Goal: Check status: Check status

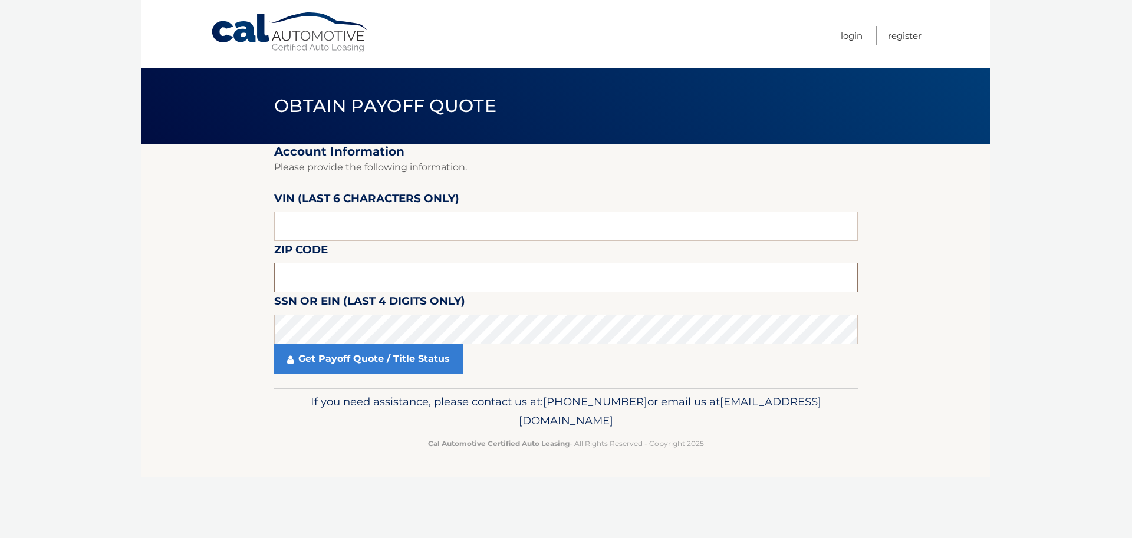
click at [305, 280] on input "text" at bounding box center [566, 277] width 584 height 29
type input "14075"
click at [339, 231] on input "text" at bounding box center [566, 226] width 584 height 29
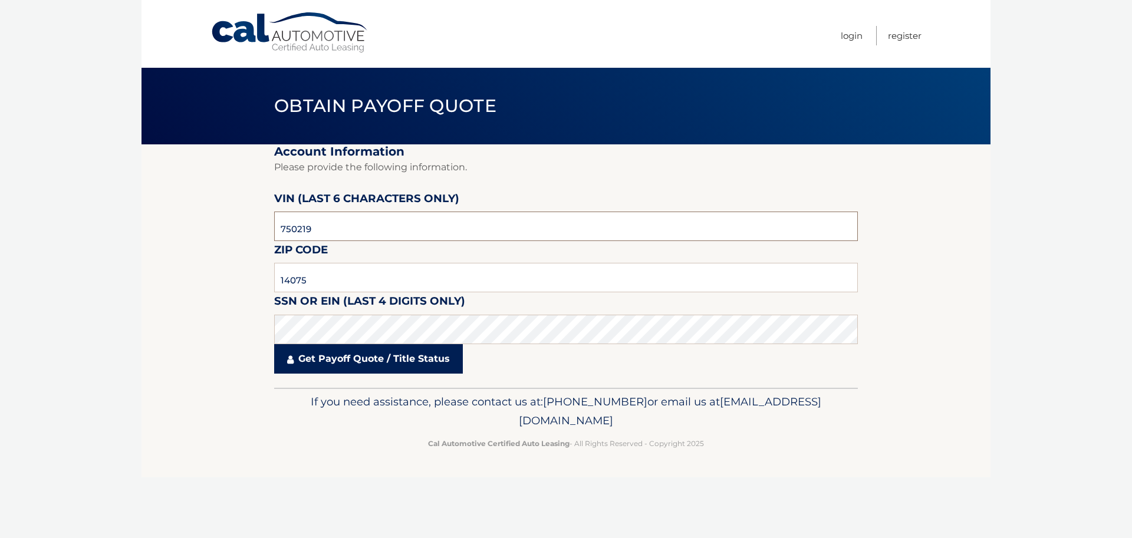
type input "750219"
click at [364, 360] on link "Get Payoff Quote / Title Status" at bounding box center [368, 358] width 189 height 29
click at [371, 368] on link "Get Payoff Quote / Title Status" at bounding box center [368, 358] width 189 height 29
click at [292, 357] on icon at bounding box center [290, 359] width 6 height 9
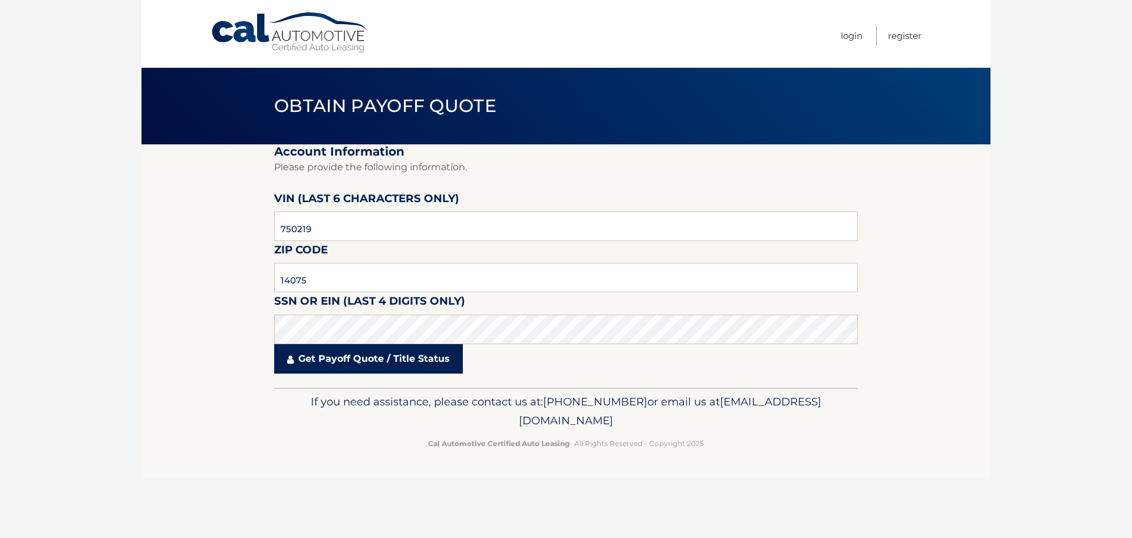
click at [292, 357] on icon at bounding box center [290, 359] width 6 height 9
drag, startPoint x: 320, startPoint y: 360, endPoint x: 374, endPoint y: 364, distance: 55.0
click at [372, 364] on link "Get Payoff Quote / Title Status" at bounding box center [368, 358] width 189 height 29
click at [398, 360] on link "Get Payoff Quote / Title Status" at bounding box center [368, 358] width 189 height 29
click at [420, 361] on link "Get Payoff Quote / Title Status" at bounding box center [368, 358] width 189 height 29
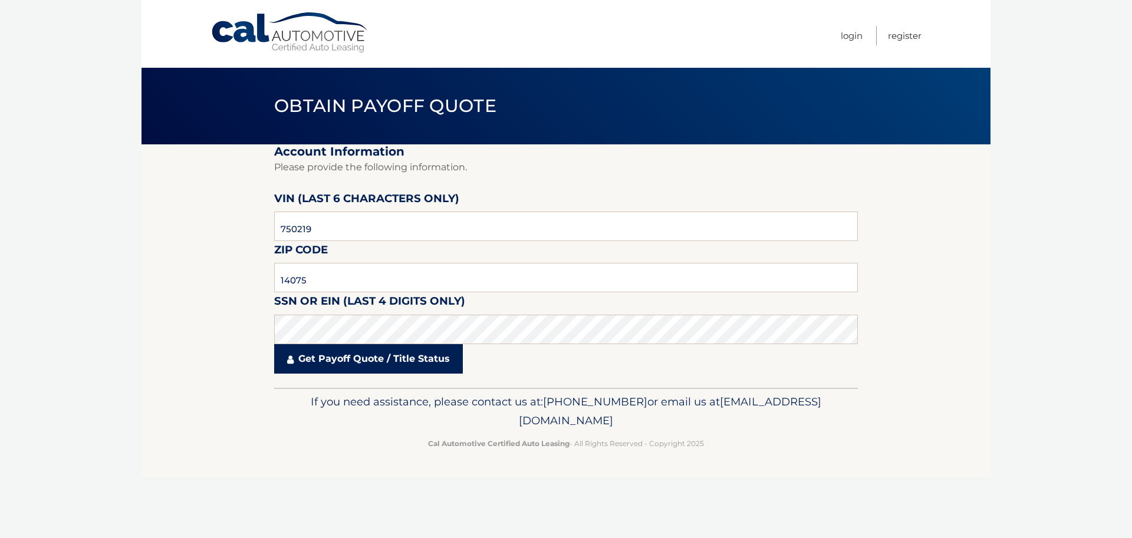
click at [311, 356] on link "Get Payoff Quote / Title Status" at bounding box center [368, 358] width 189 height 29
click at [312, 356] on link "Get Payoff Quote / Title Status" at bounding box center [368, 358] width 189 height 29
click at [313, 356] on link "Get Payoff Quote / Title Status" at bounding box center [368, 358] width 189 height 29
click at [317, 355] on link "Get Payoff Quote / Title Status" at bounding box center [368, 358] width 189 height 29
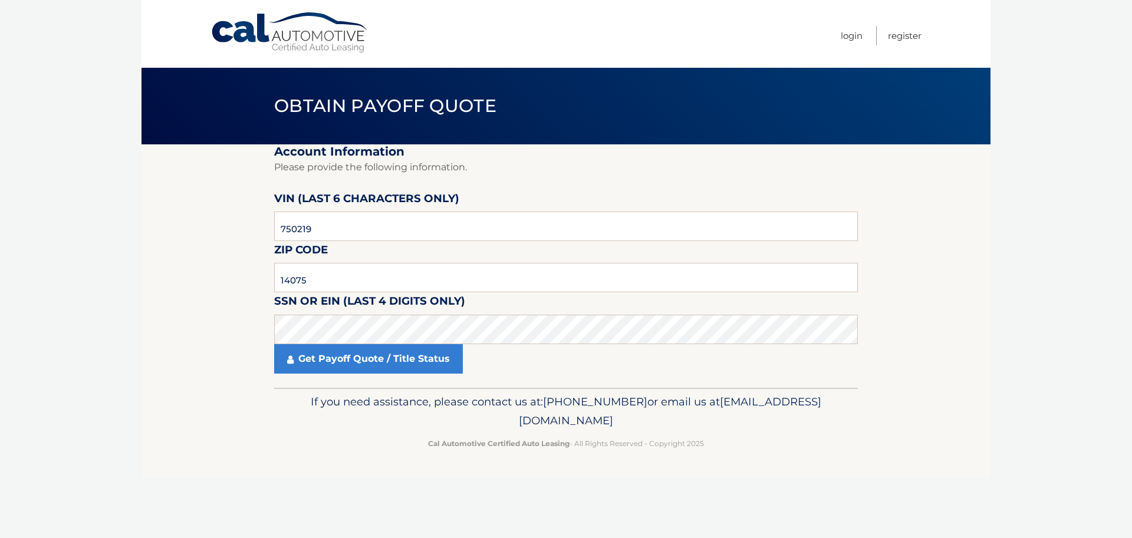
click at [274, 432] on footer "If you need assistance, please contact us at: [PHONE_NUMBER] or email us at [EM…" at bounding box center [566, 433] width 849 height 90
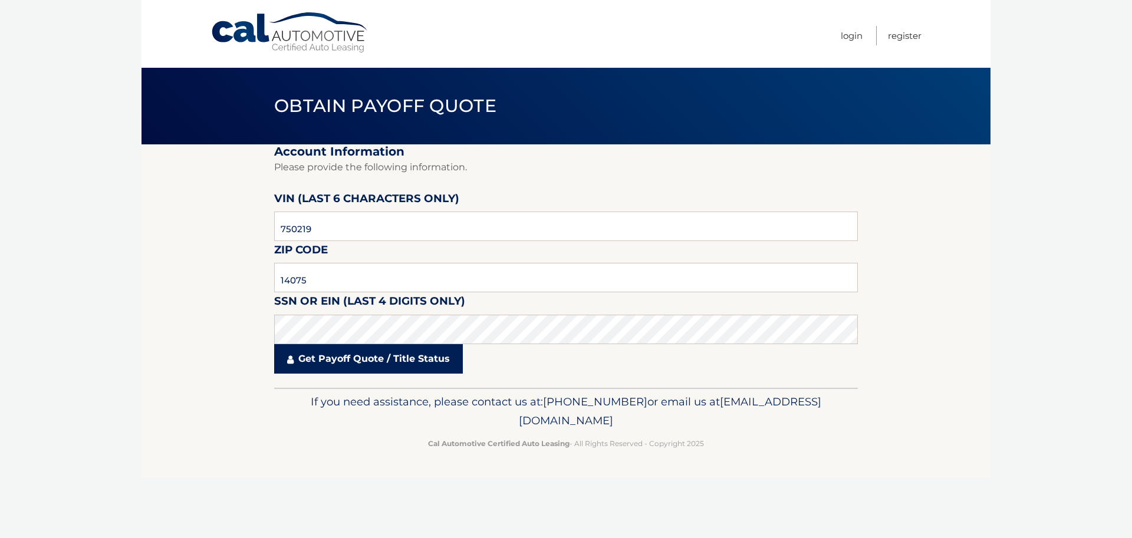
click at [376, 360] on link "Get Payoff Quote / Title Status" at bounding box center [368, 358] width 189 height 29
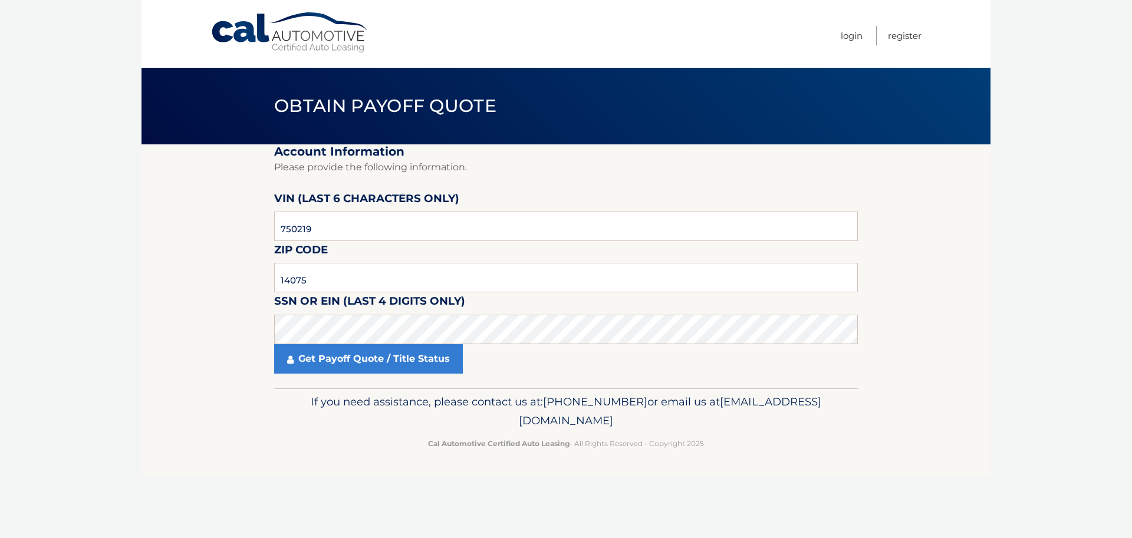
click at [221, 407] on footer "If you need assistance, please contact us at: [PHONE_NUMBER] or email us at [EM…" at bounding box center [566, 433] width 849 height 90
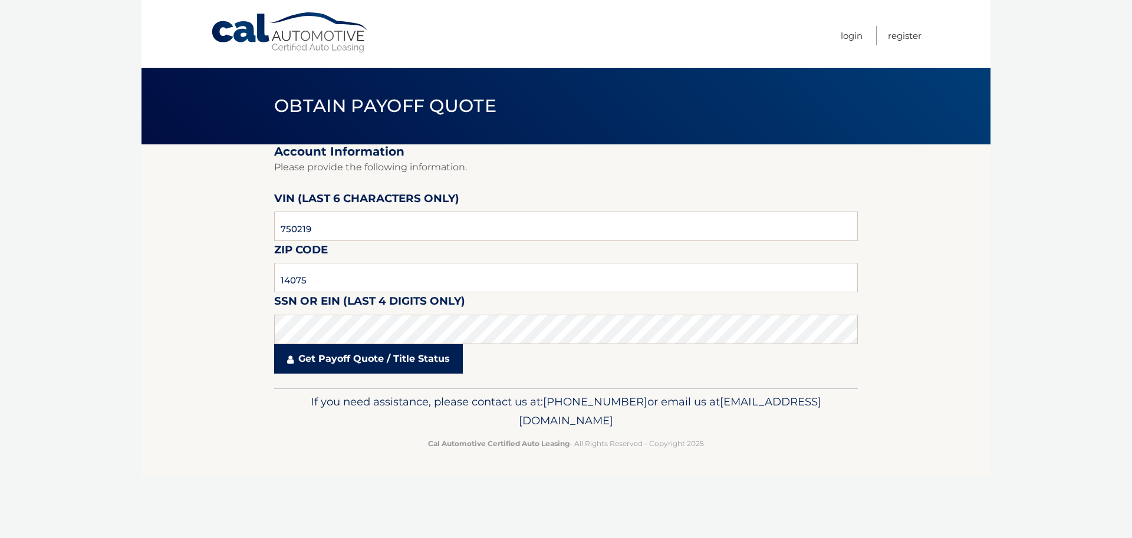
click at [336, 352] on link "Get Payoff Quote / Title Status" at bounding box center [368, 358] width 189 height 29
click at [336, 358] on link "Get Payoff Quote / Title Status" at bounding box center [368, 358] width 189 height 29
click at [337, 358] on link "Get Payoff Quote / Title Status" at bounding box center [368, 358] width 189 height 29
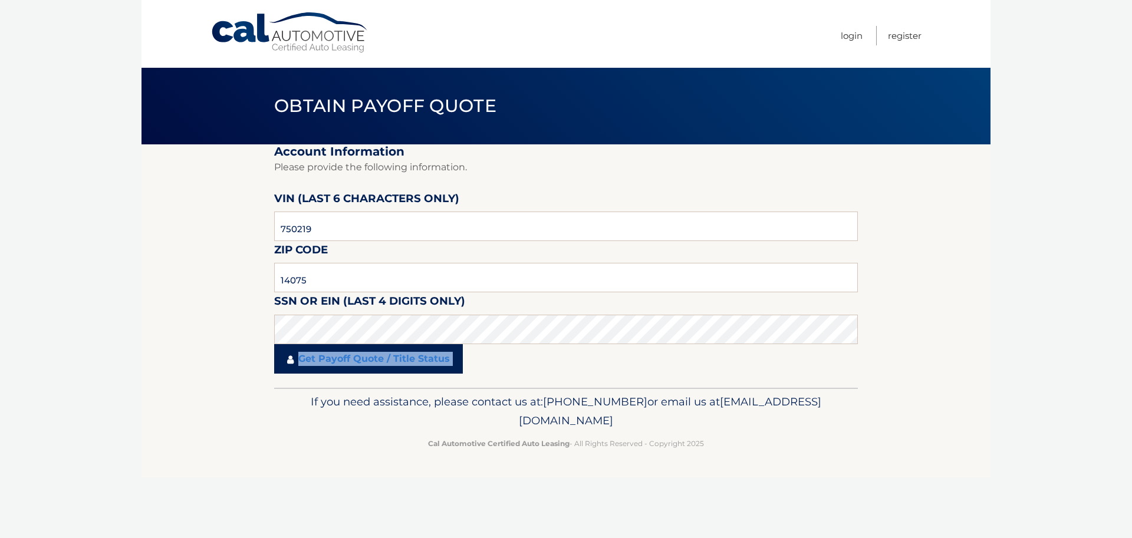
click at [341, 359] on link "Get Payoff Quote / Title Status" at bounding box center [368, 358] width 189 height 29
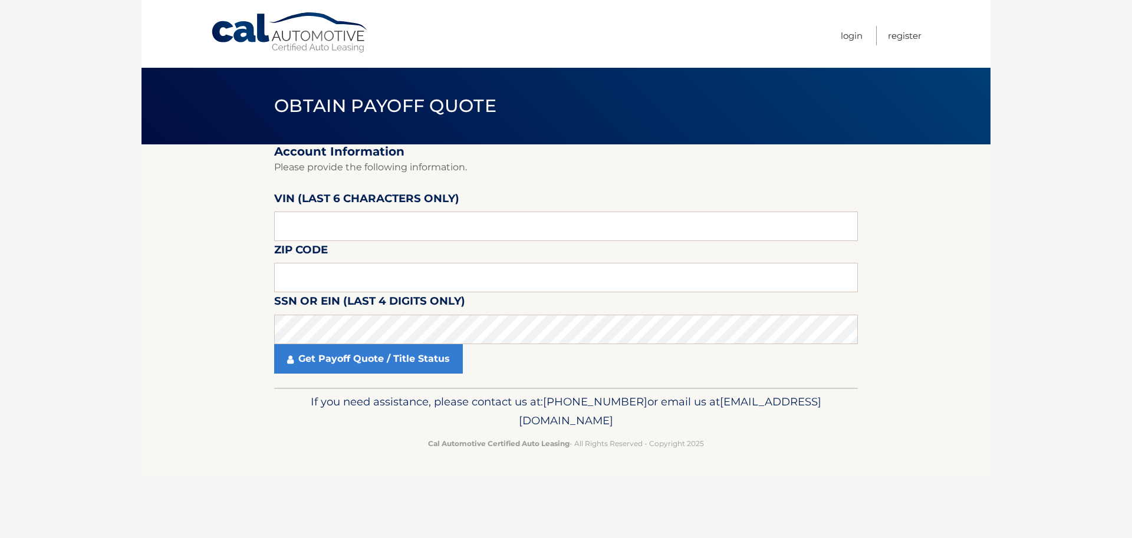
click at [333, 208] on label "VIN (last 6 characters only)" at bounding box center [366, 201] width 185 height 22
click at [334, 225] on input "text" at bounding box center [566, 226] width 584 height 29
type input "750219"
click at [325, 268] on input "text" at bounding box center [566, 277] width 584 height 29
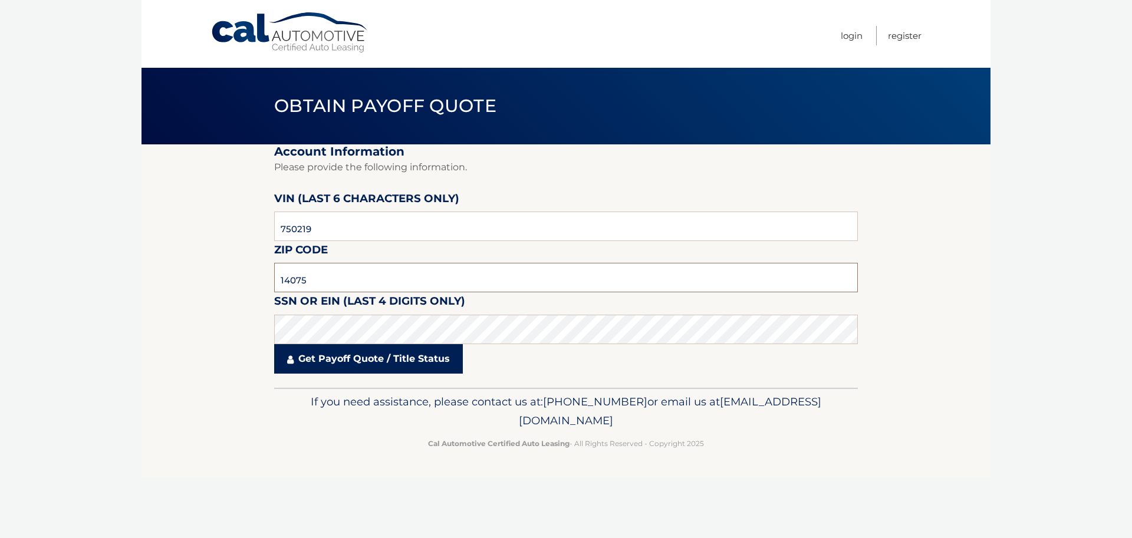
type input "14075"
click at [353, 363] on link "Get Payoff Quote / Title Status" at bounding box center [368, 358] width 189 height 29
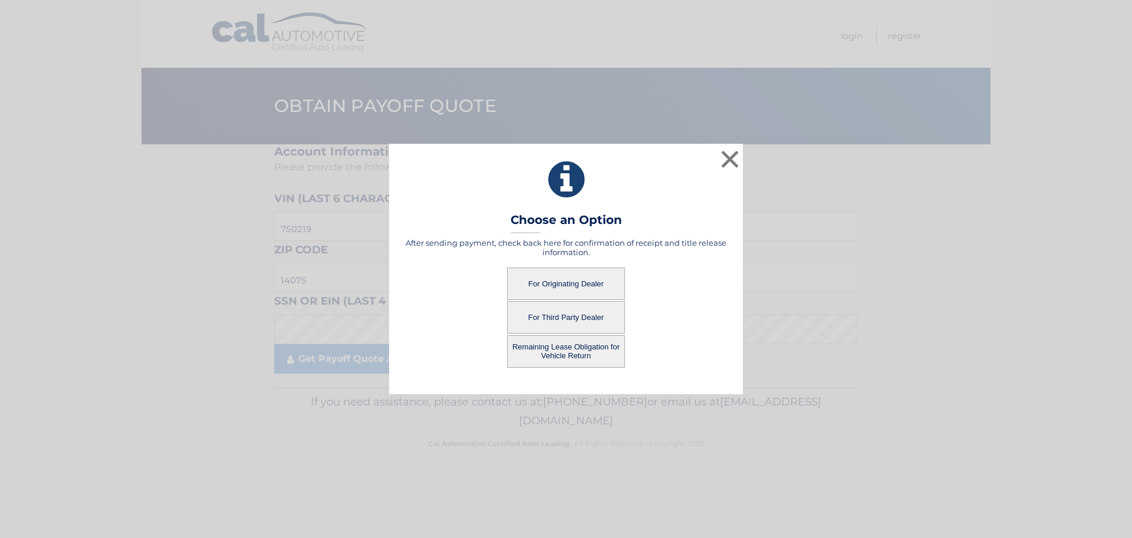
click at [560, 354] on button "Remaining Lease Obligation for Vehicle Return" at bounding box center [566, 352] width 118 height 32
click at [578, 354] on button "Remaining Lease Obligation for Vehicle Return" at bounding box center [566, 352] width 118 height 32
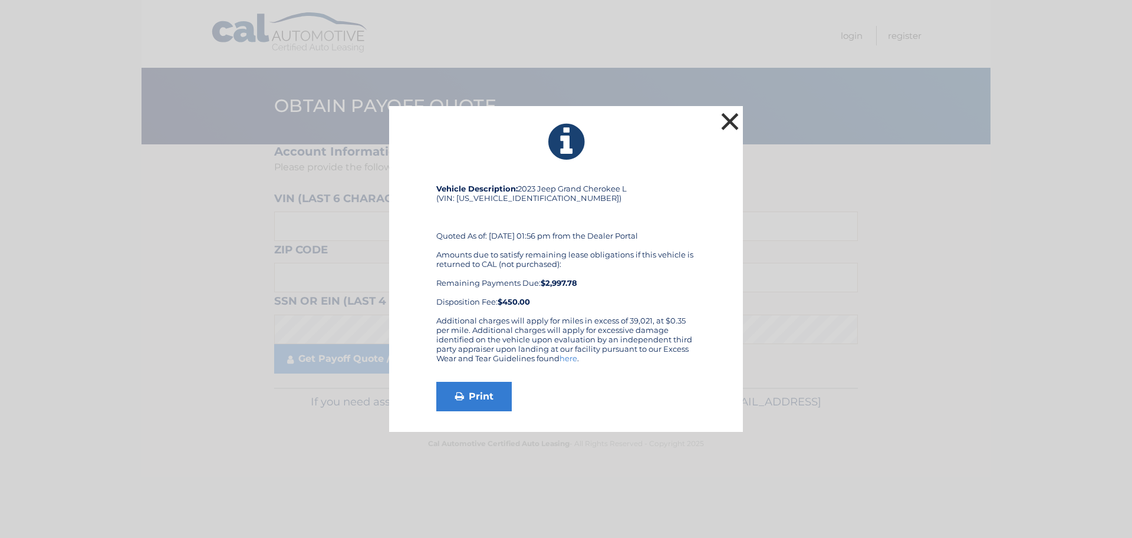
click at [734, 123] on button "×" at bounding box center [730, 122] width 24 height 24
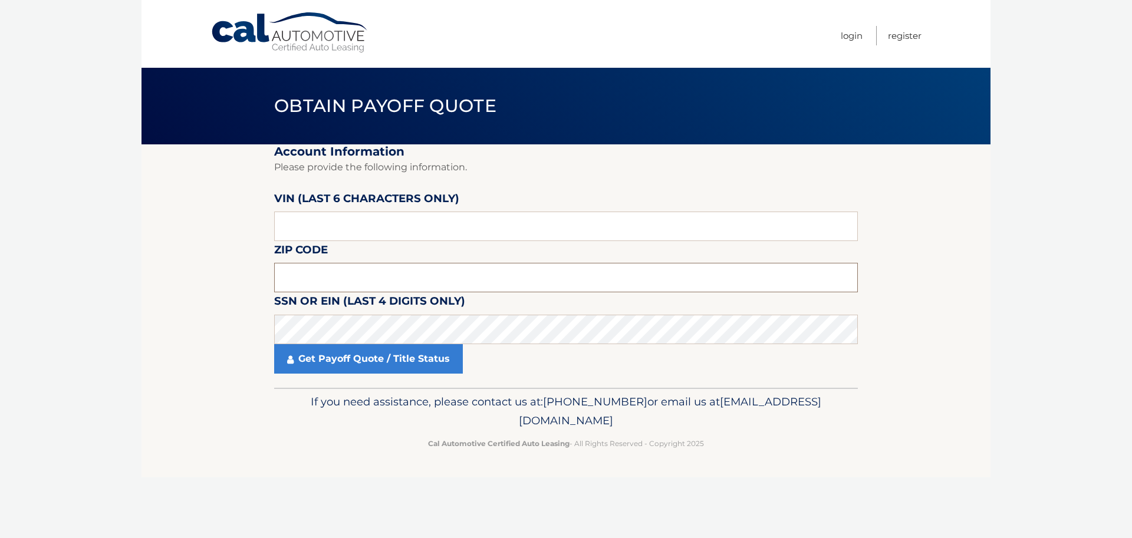
click at [315, 280] on input "text" at bounding box center [566, 277] width 584 height 29
click at [219, 274] on section "Account Information Please provide the following information. VIN (last 6 chara…" at bounding box center [566, 266] width 849 height 244
click at [281, 481] on div "Cal Automotive Menu Login Register Obtain Payoff Quote ×" at bounding box center [566, 269] width 849 height 538
